Goal: Communication & Community: Share content

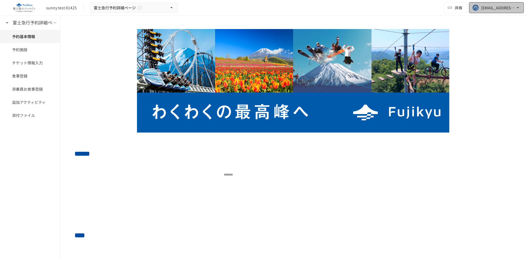
click at [489, 9] on div "[EMAIL_ADDRESS][DOMAIN_NAME]" at bounding box center [498, 7] width 34 height 7
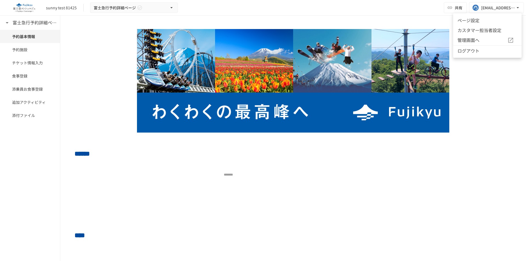
click at [447, 4] on div at bounding box center [263, 130] width 526 height 261
click at [451, 4] on button "共有" at bounding box center [455, 7] width 23 height 11
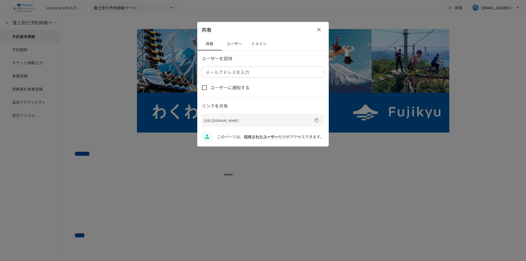
click at [236, 47] on button "ユーザー" at bounding box center [234, 43] width 25 height 13
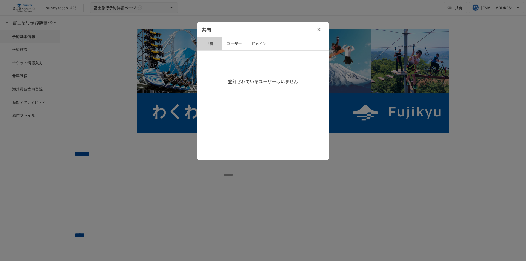
click at [218, 45] on button "共有" at bounding box center [209, 43] width 25 height 13
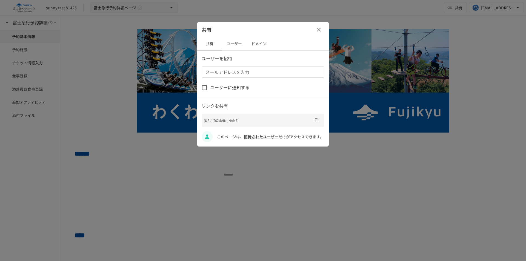
click at [228, 73] on input "メールアドレスを入力" at bounding box center [262, 72] width 119 height 8
type input "**********"
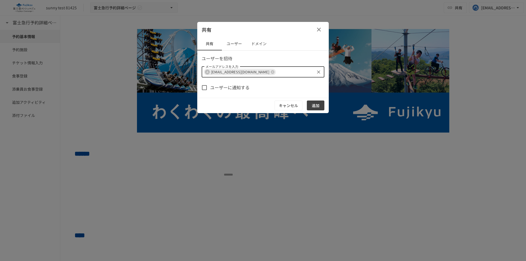
click at [316, 109] on button "追加" at bounding box center [316, 106] width 18 height 10
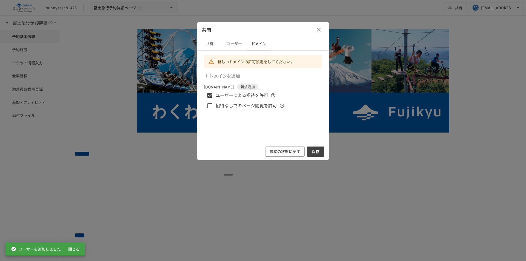
click at [241, 111] on label "招待なしでのページ閲覧を許可" at bounding box center [240, 106] width 73 height 12
click at [317, 147] on button "保存" at bounding box center [316, 152] width 18 height 10
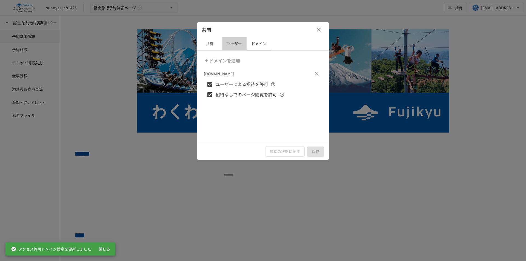
click at [235, 45] on button "ユーザー" at bounding box center [234, 43] width 25 height 13
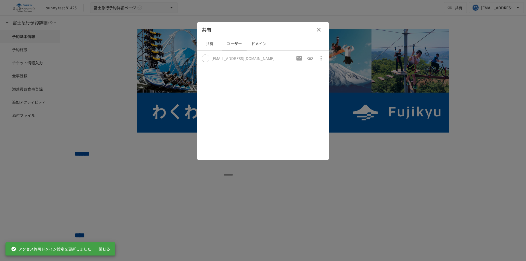
click at [311, 59] on icon "招待URLをコピー（以前のものは破棄）" at bounding box center [309, 58] width 5 height 3
click at [320, 29] on icon "button" at bounding box center [319, 30] width 4 height 4
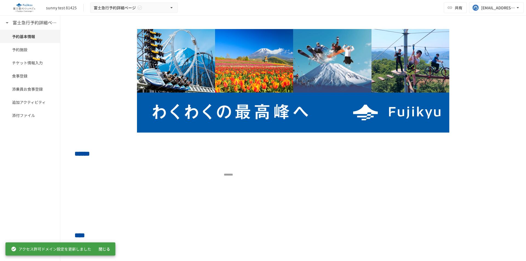
click at [314, 7] on div "sunny test 81425 富士急行予約詳細ページ 共有 huept@geniee.co.jp" at bounding box center [263, 8] width 526 height 16
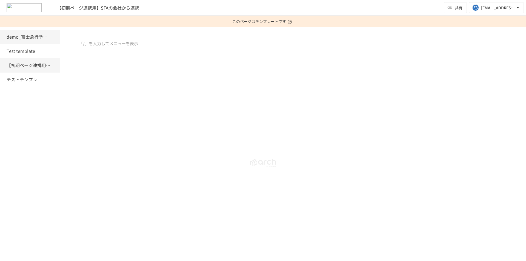
click at [28, 34] on h6 "demo_富士急行予約詳細入力ページ" at bounding box center [29, 36] width 44 height 7
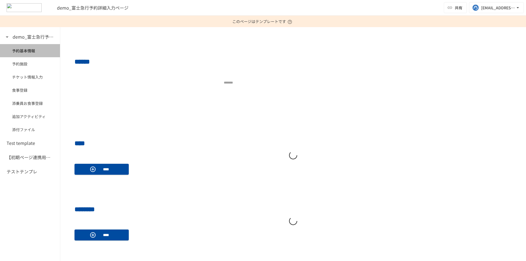
click at [25, 53] on span "予約基本情報" at bounding box center [30, 51] width 36 height 6
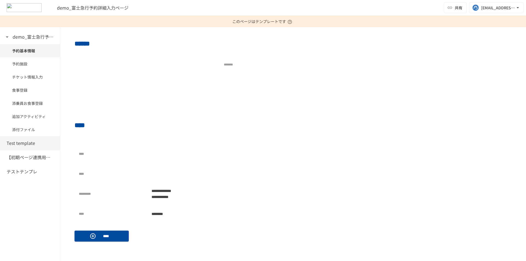
click at [31, 144] on h6 "Test template" at bounding box center [21, 143] width 29 height 7
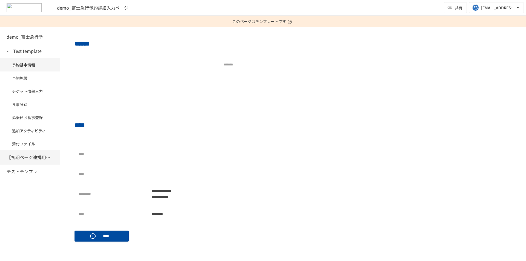
scroll to position [122, 0]
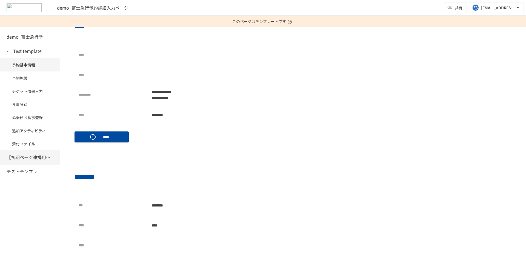
click at [23, 156] on h6 "【初期ページ連携用】SFAの会社から連携" at bounding box center [29, 157] width 44 height 7
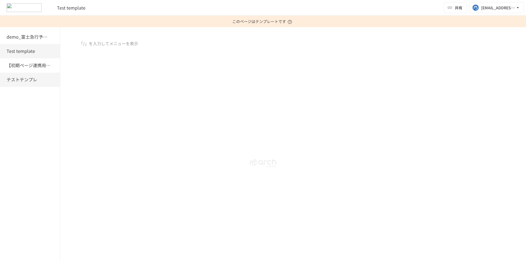
click at [29, 84] on div "テストテンプレ" at bounding box center [30, 80] width 60 height 14
click at [28, 66] on h6 "【初期ページ連携用】SFAの会社から連携" at bounding box center [29, 65] width 44 height 7
click at [36, 52] on div "Test template" at bounding box center [31, 51] width 49 height 7
click at [27, 39] on h6 "demo_富士急行予約詳細入力ページ" at bounding box center [29, 36] width 44 height 7
click at [24, 128] on div "demo_予約確定ページ demo_富士急行予約詳細入力ページ Test template 【初期ページ連携用】SFAの会社から連携 テストテンプレ" at bounding box center [30, 139] width 60 height 246
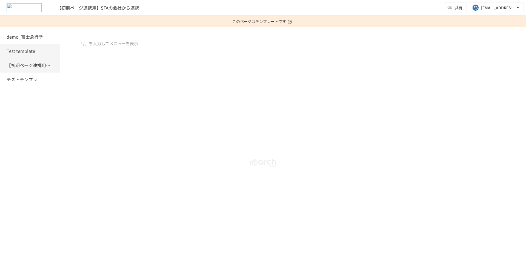
click at [16, 54] on h6 "Test template" at bounding box center [21, 51] width 29 height 7
click at [20, 65] on h6 "【初期ページ連携用】SFAの会社から連携" at bounding box center [29, 65] width 44 height 7
click at [28, 79] on h6 "テストテンプレ" at bounding box center [22, 79] width 31 height 7
click at [22, 40] on h6 "demo_富士急行予約詳細入力ページ" at bounding box center [29, 36] width 44 height 7
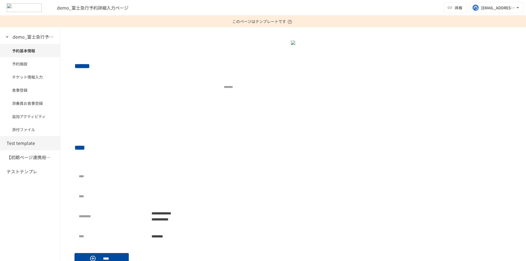
click at [25, 140] on h6 "Test template" at bounding box center [21, 143] width 29 height 7
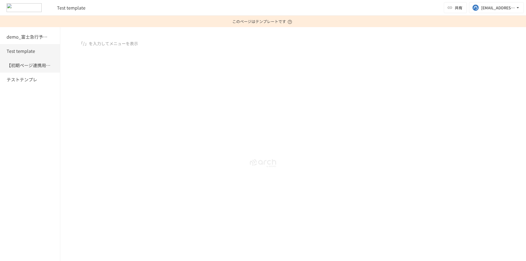
click at [23, 64] on h6 "【初期ページ連携用】SFAの会社から連携" at bounding box center [29, 65] width 44 height 7
click at [28, 82] on h6 "テストテンプレ" at bounding box center [22, 79] width 31 height 7
click at [24, 48] on h6 "Test template" at bounding box center [21, 51] width 29 height 7
click at [29, 36] on h6 "demo_富士急行予約詳細入力ページ" at bounding box center [29, 36] width 44 height 7
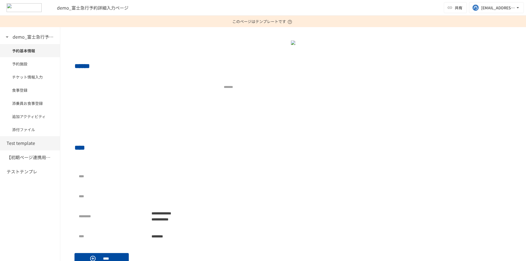
click at [21, 142] on h6 "Test template" at bounding box center [21, 143] width 29 height 7
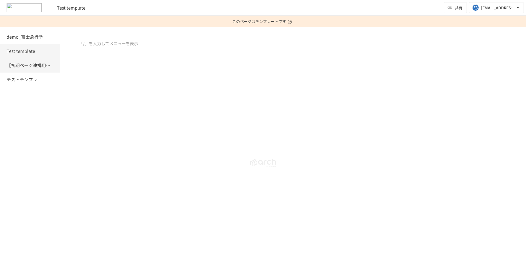
click at [21, 67] on h6 "【初期ページ連携用】SFAの会社から連携" at bounding box center [29, 65] width 44 height 7
